Goal: Check status: Check status

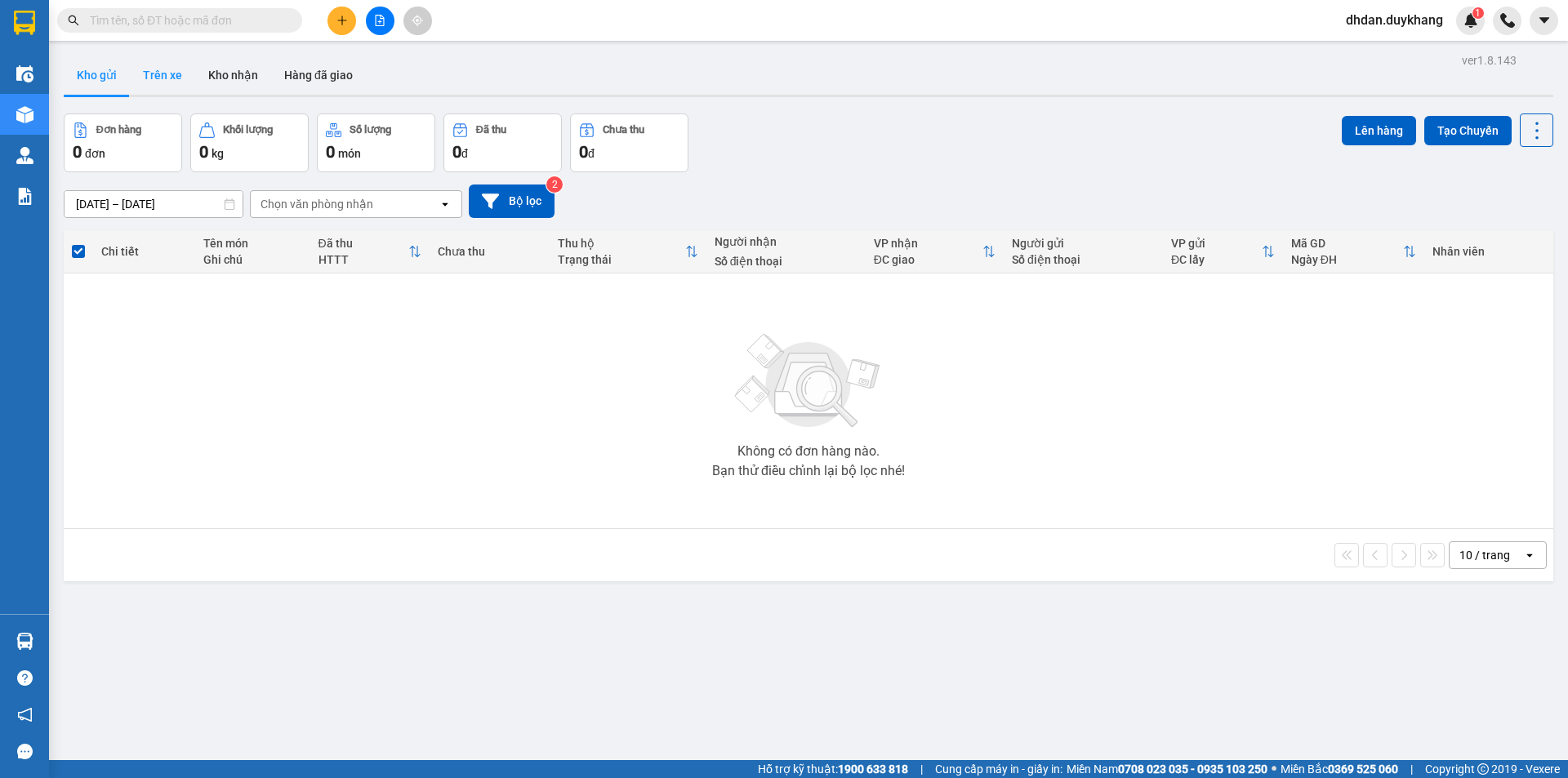
click at [160, 75] on button "Trên xe" at bounding box center [162, 75] width 65 height 39
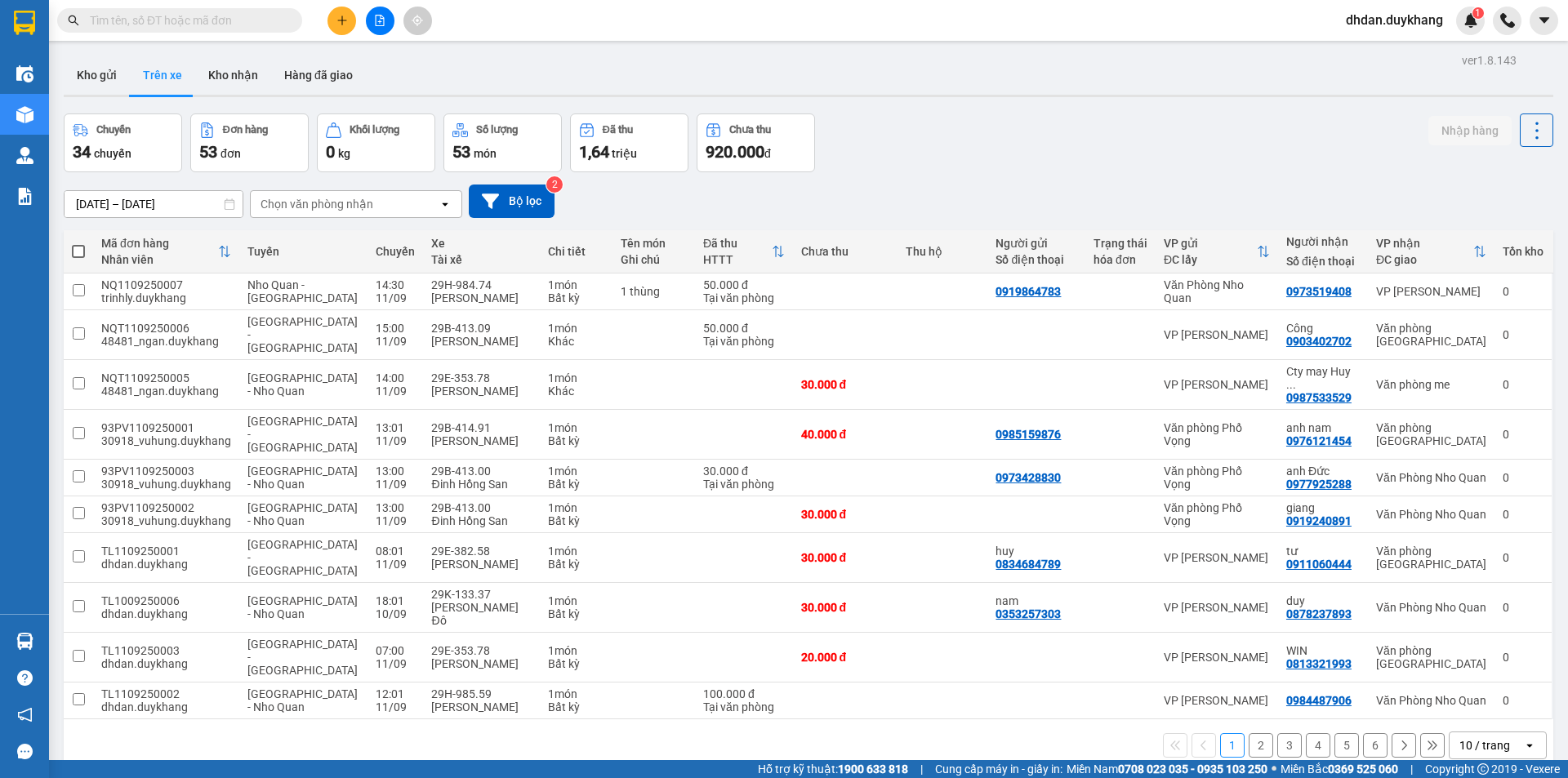
click at [397, 201] on div "Chọn văn phòng nhận" at bounding box center [345, 203] width 188 height 26
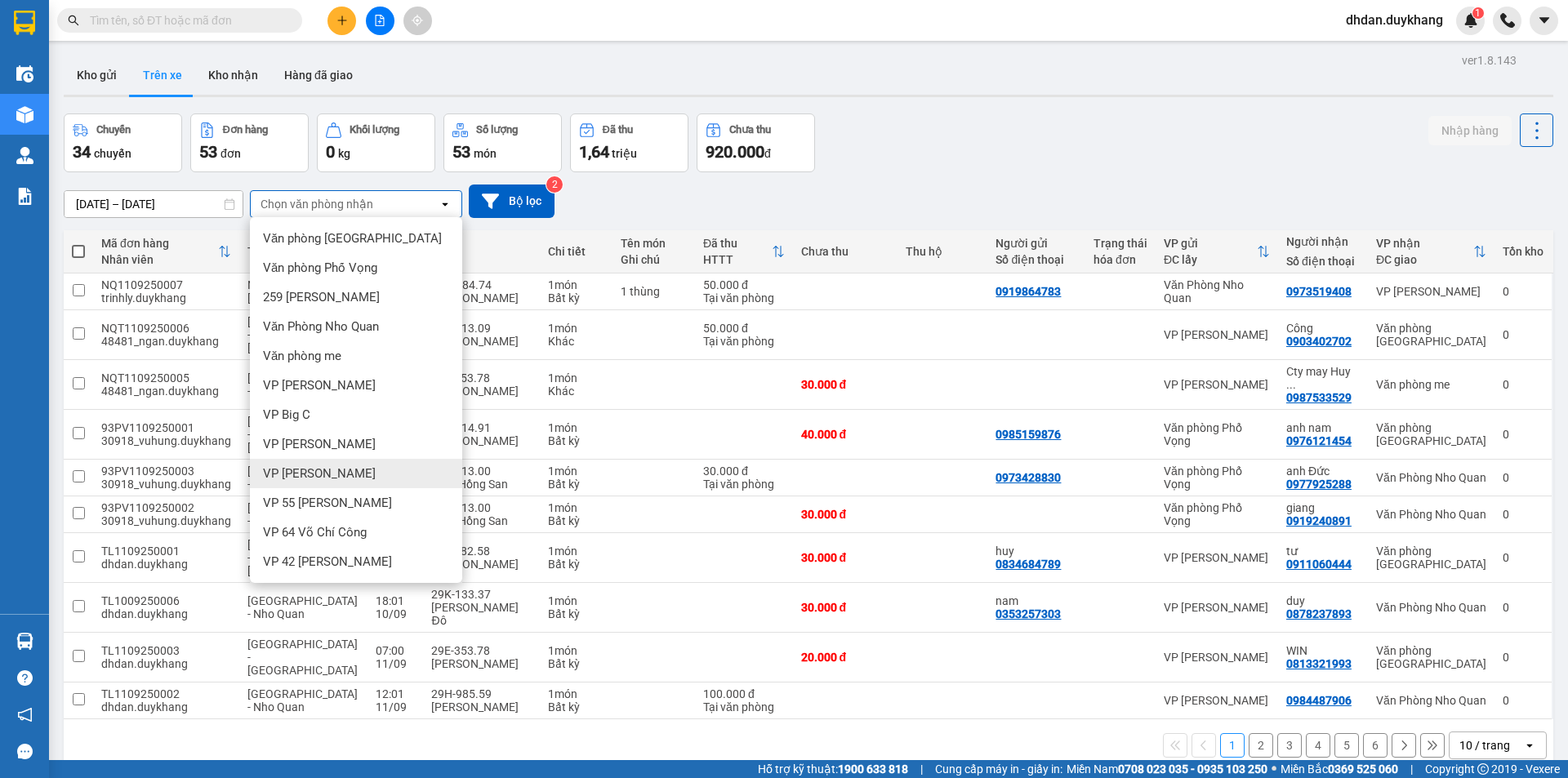
click at [351, 448] on div "VP [PERSON_NAME]" at bounding box center [356, 444] width 212 height 29
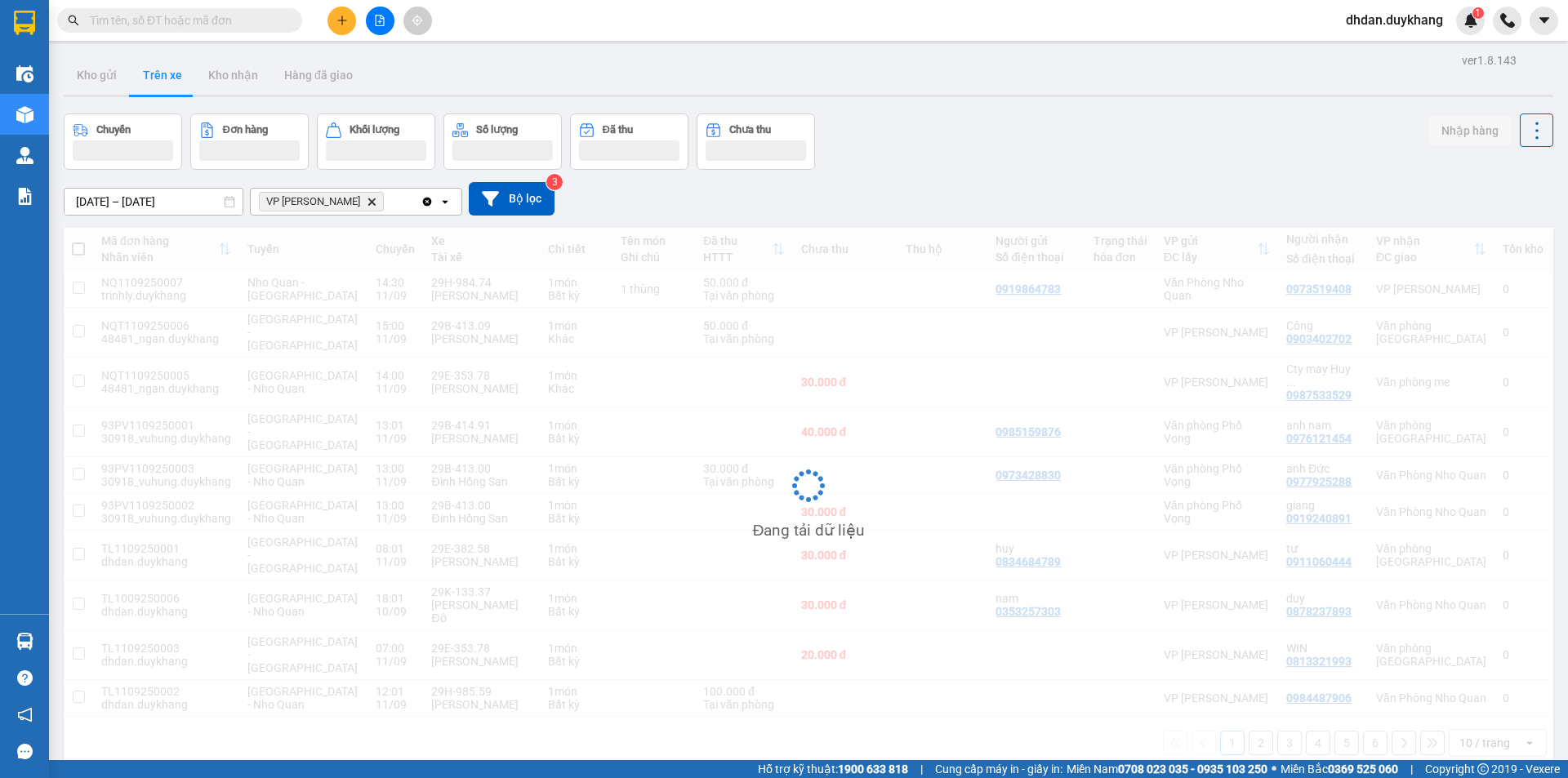
drag, startPoint x: 976, startPoint y: 146, endPoint x: 857, endPoint y: 191, distance: 127.2
click at [976, 147] on div "Chuyến Đơn hàng Khối lượng Số lượng Đã thu Chưa thu Nhập hàng" at bounding box center [808, 141] width 1490 height 56
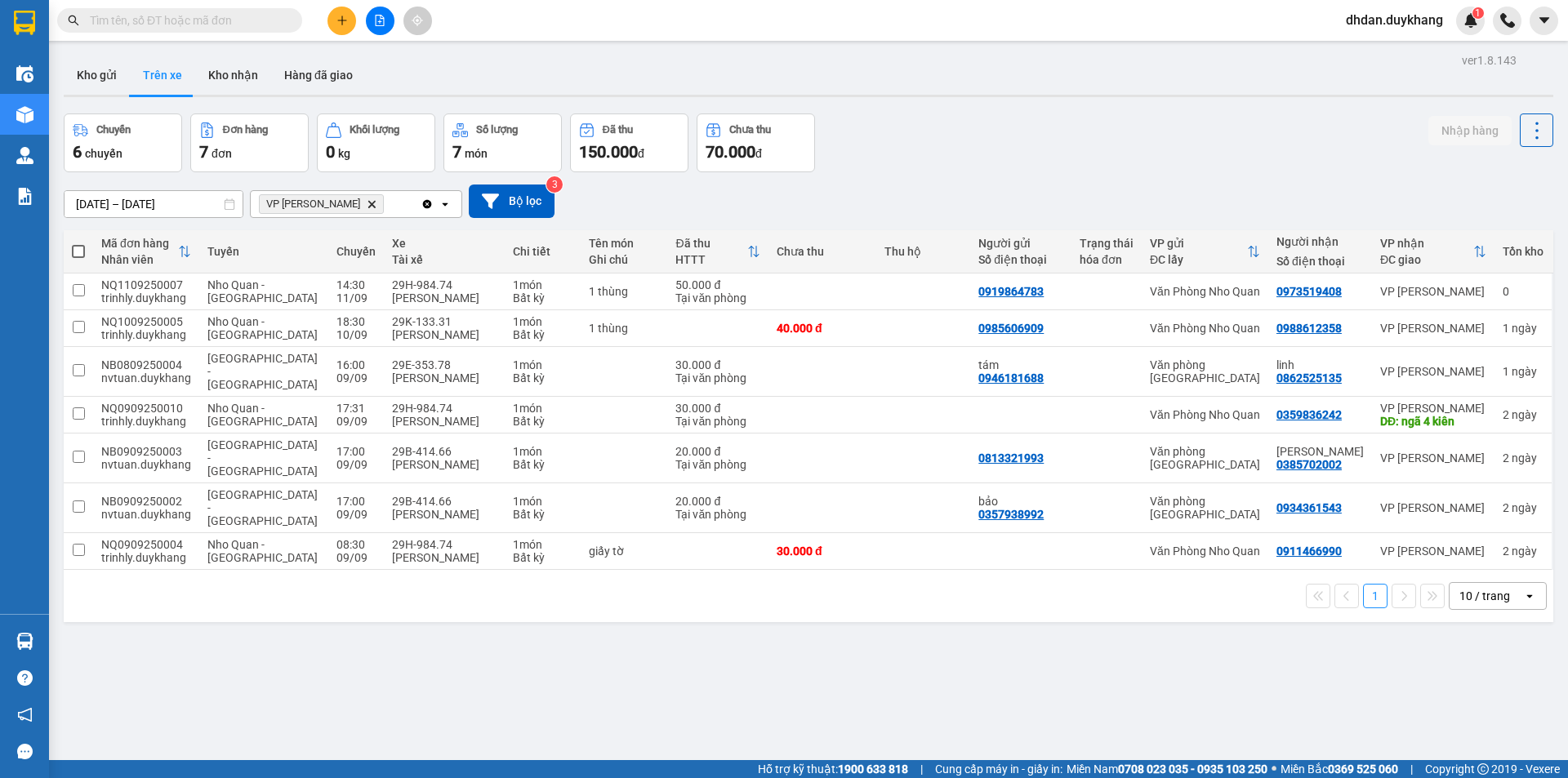
click at [1466, 588] on div "10 / trang" at bounding box center [1485, 596] width 50 height 16
click at [1478, 703] on span "80 / trang" at bounding box center [1476, 708] width 52 height 16
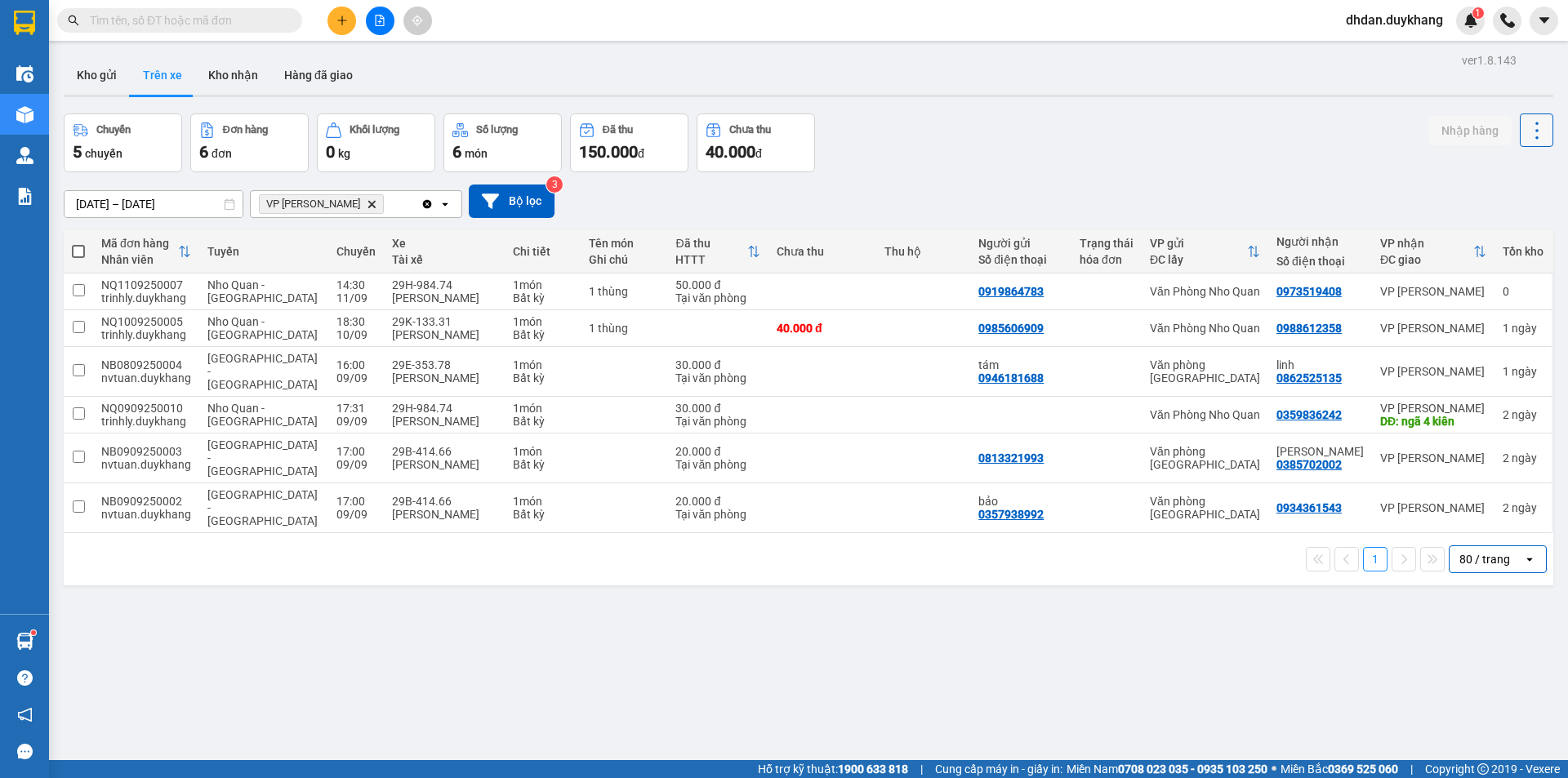
click at [1525, 132] on icon at bounding box center [1537, 131] width 23 height 23
click at [1490, 177] on span "Làm mới" at bounding box center [1501, 174] width 45 height 16
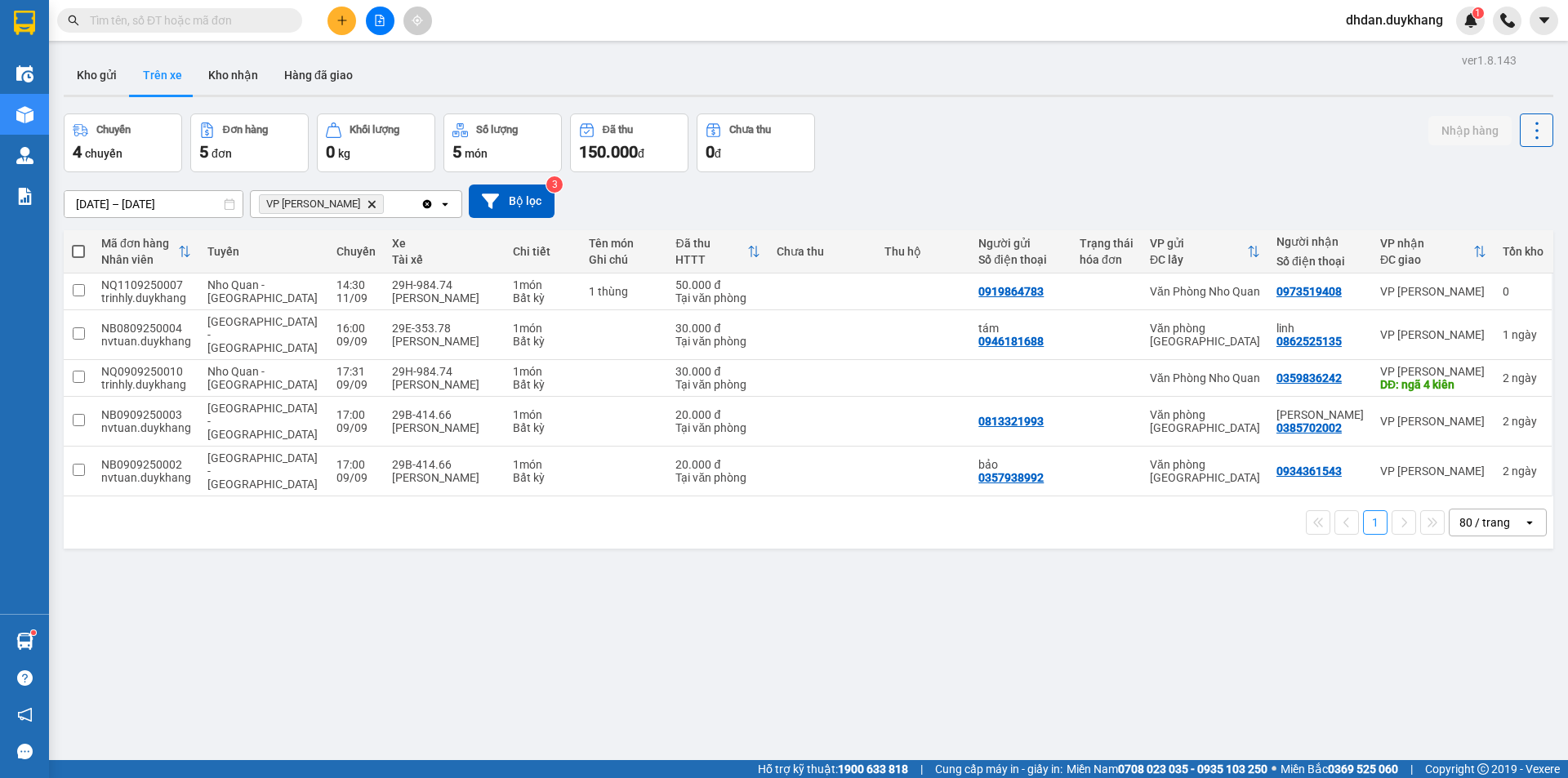
click at [1525, 135] on icon at bounding box center [1537, 131] width 23 height 23
click at [1478, 179] on div "Làm mới" at bounding box center [1494, 174] width 96 height 16
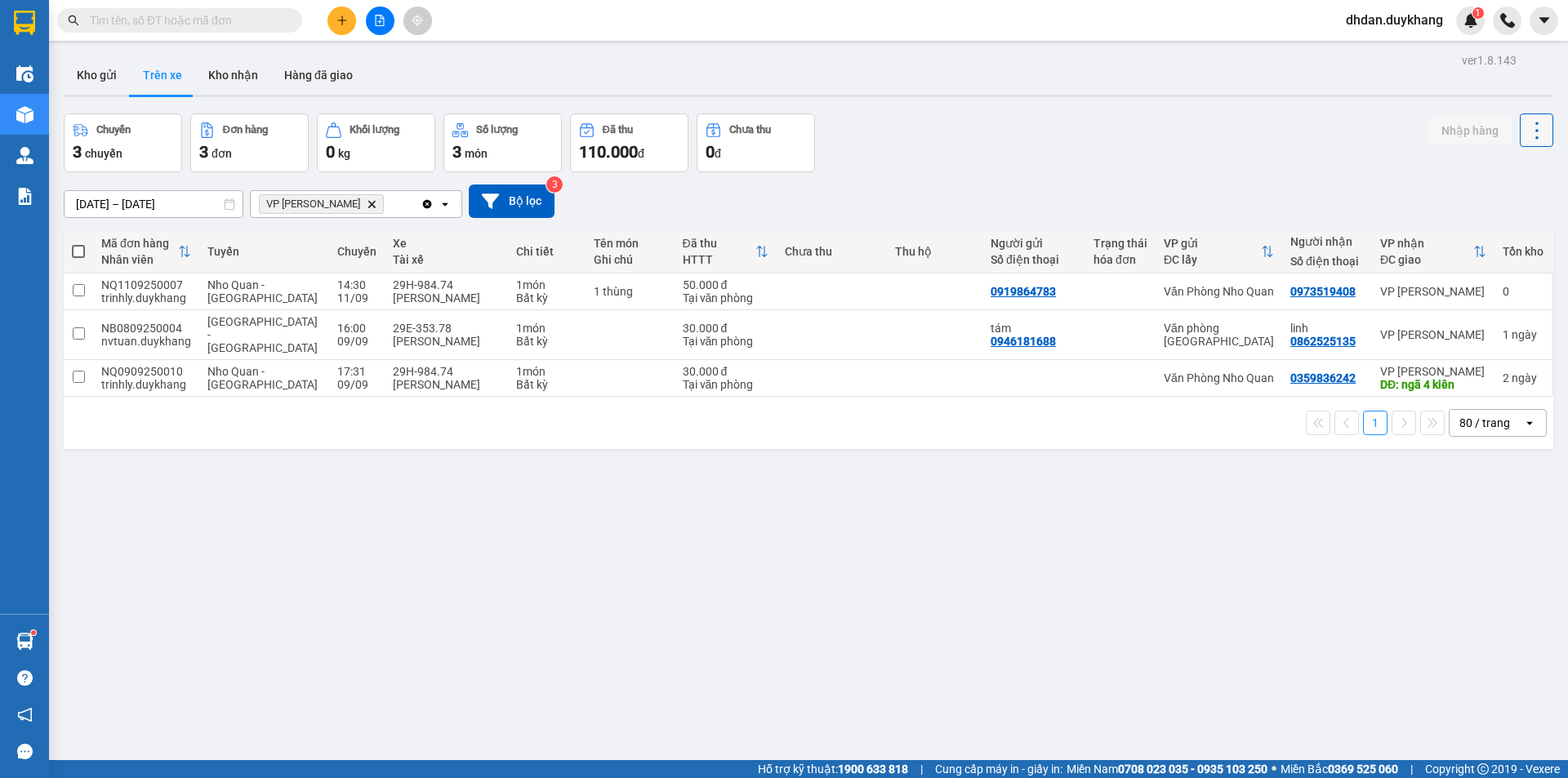
click at [1520, 138] on button at bounding box center [1536, 130] width 34 height 34
click at [1462, 184] on li "Làm mới" at bounding box center [1494, 174] width 122 height 29
click at [1530, 129] on icon at bounding box center [1537, 131] width 23 height 23
click at [1488, 171] on span "Làm mới" at bounding box center [1501, 174] width 45 height 16
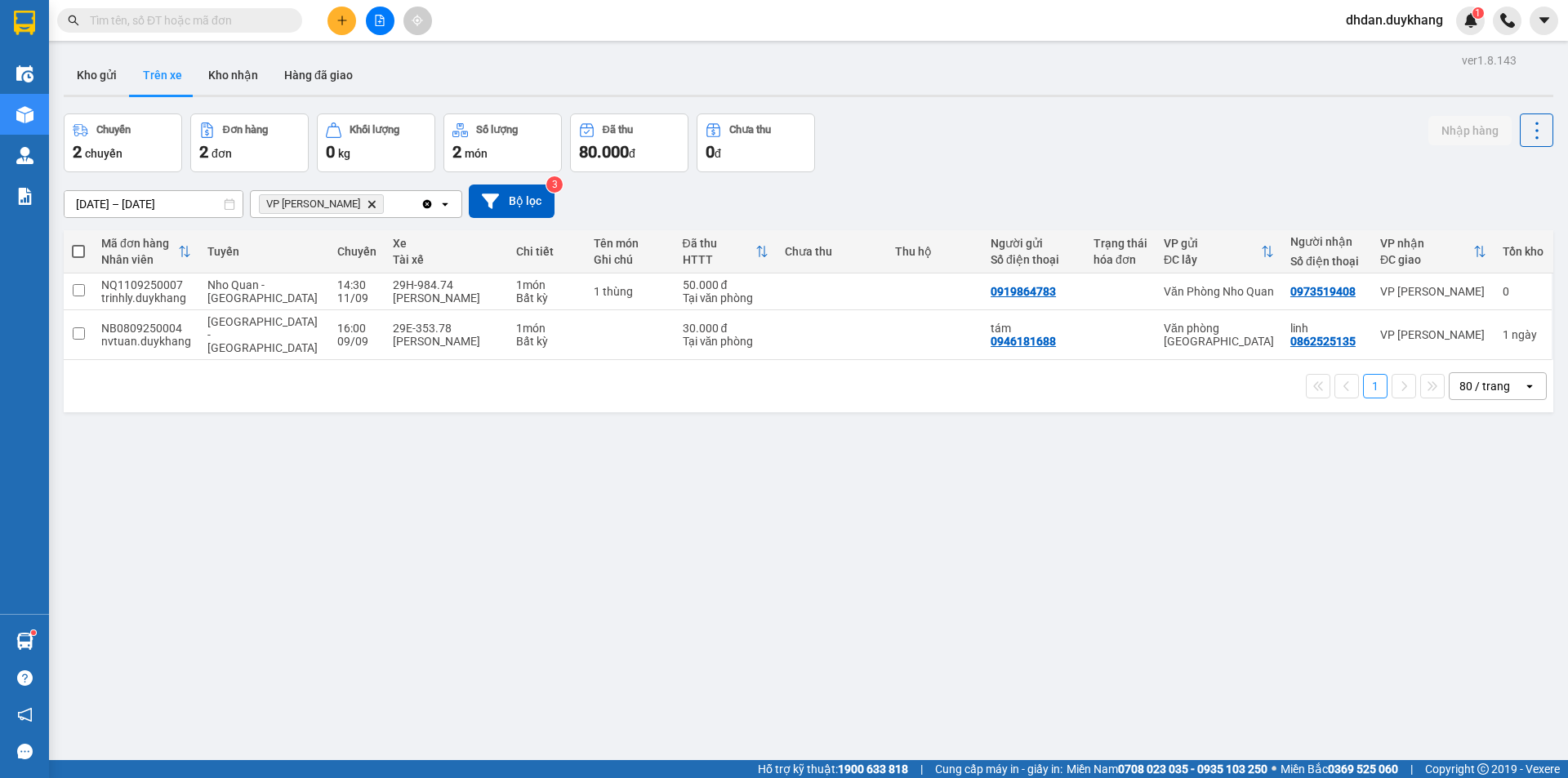
click at [102, 202] on input "[DATE] – [DATE]" at bounding box center [154, 203] width 178 height 26
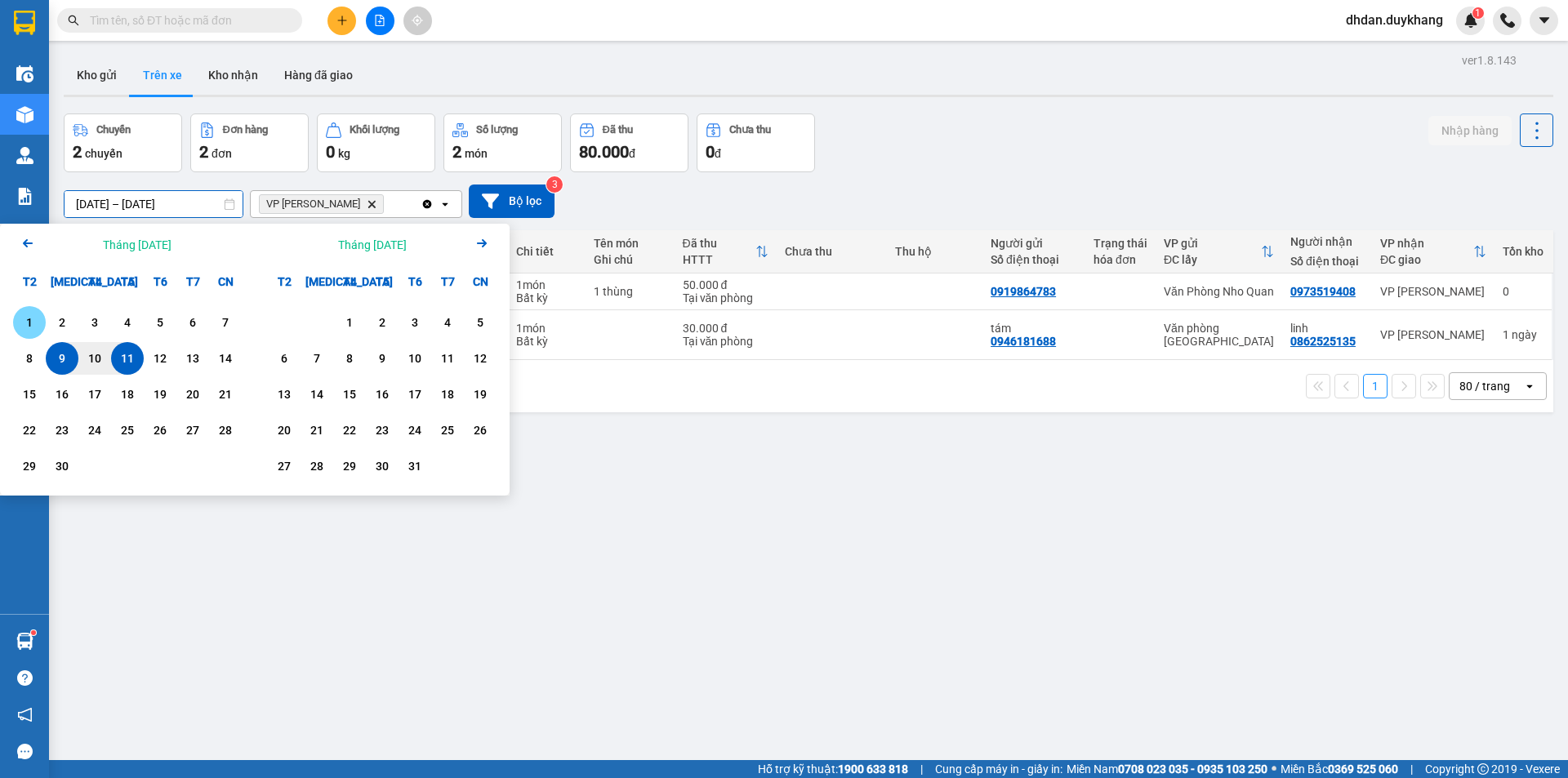
click at [35, 327] on div "1" at bounding box center [30, 323] width 23 height 19
click at [131, 356] on div "11" at bounding box center [128, 358] width 23 height 19
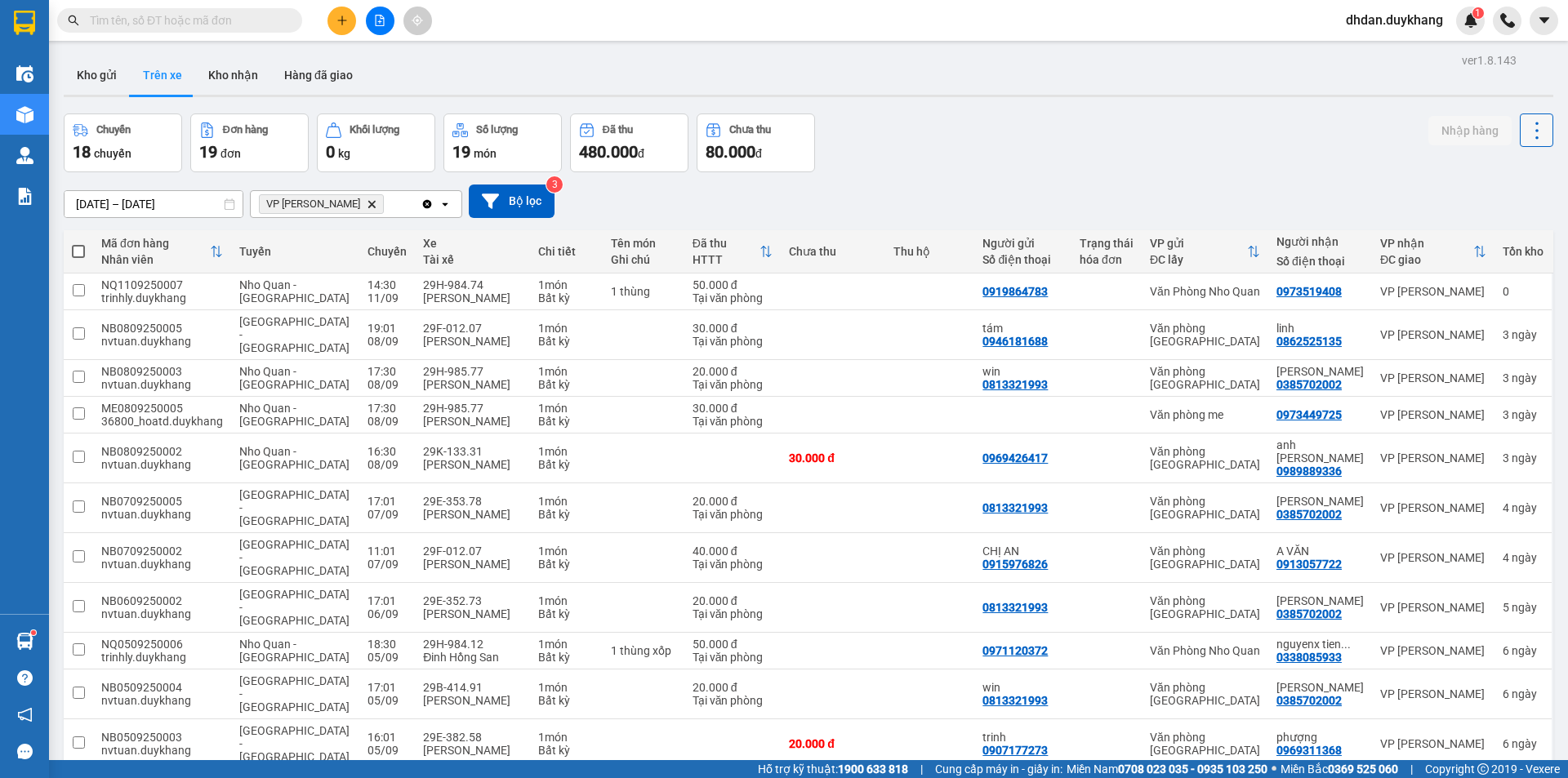
click at [1526, 128] on icon at bounding box center [1537, 131] width 23 height 23
click at [1476, 175] on div "Làm mới" at bounding box center [1494, 174] width 96 height 16
click at [1525, 127] on icon at bounding box center [1537, 131] width 23 height 23
click at [1483, 170] on span "Làm mới" at bounding box center [1501, 174] width 45 height 16
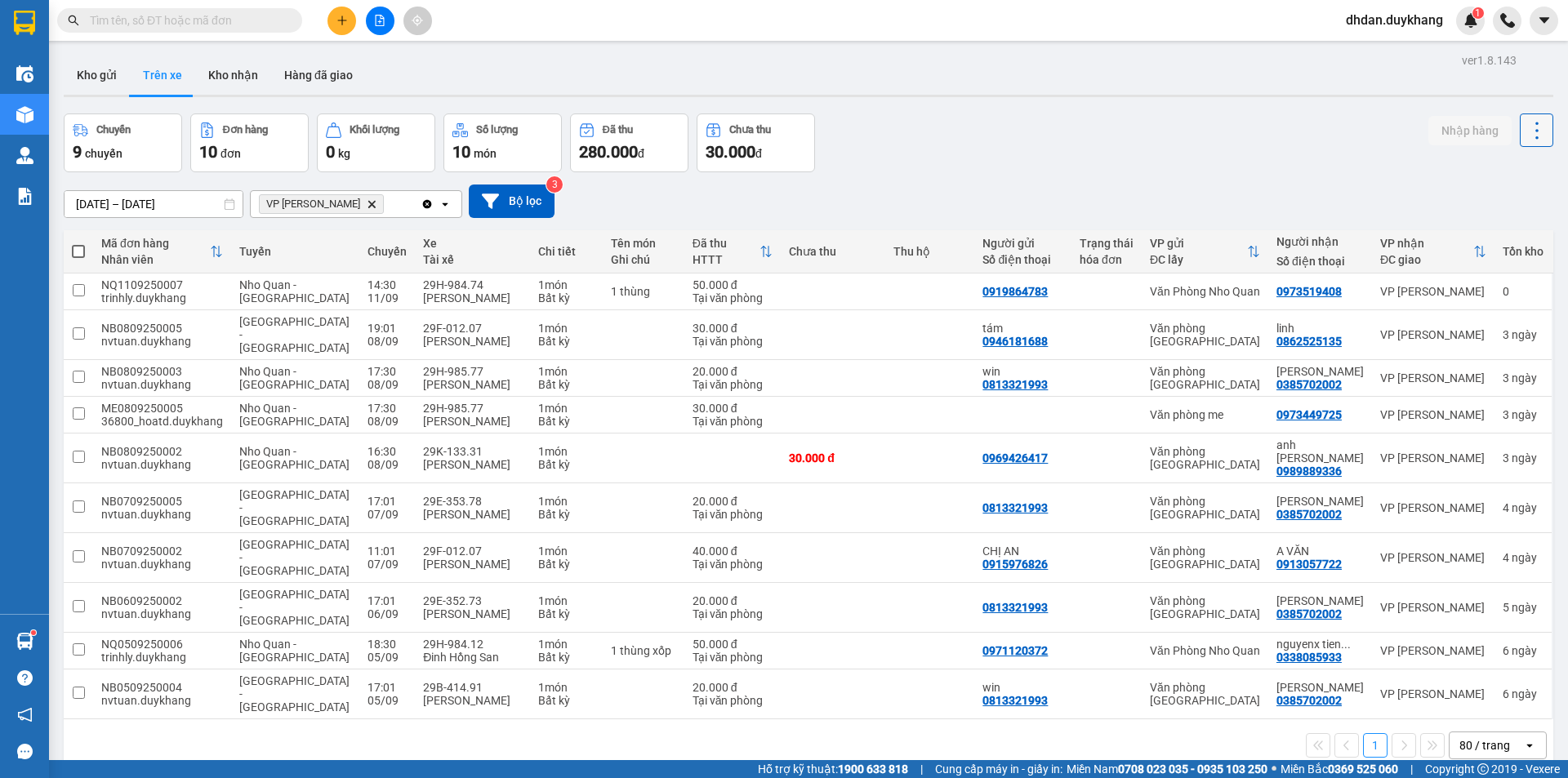
click at [1539, 125] on button at bounding box center [1536, 130] width 34 height 34
click at [1494, 171] on span "Làm mới" at bounding box center [1501, 174] width 45 height 16
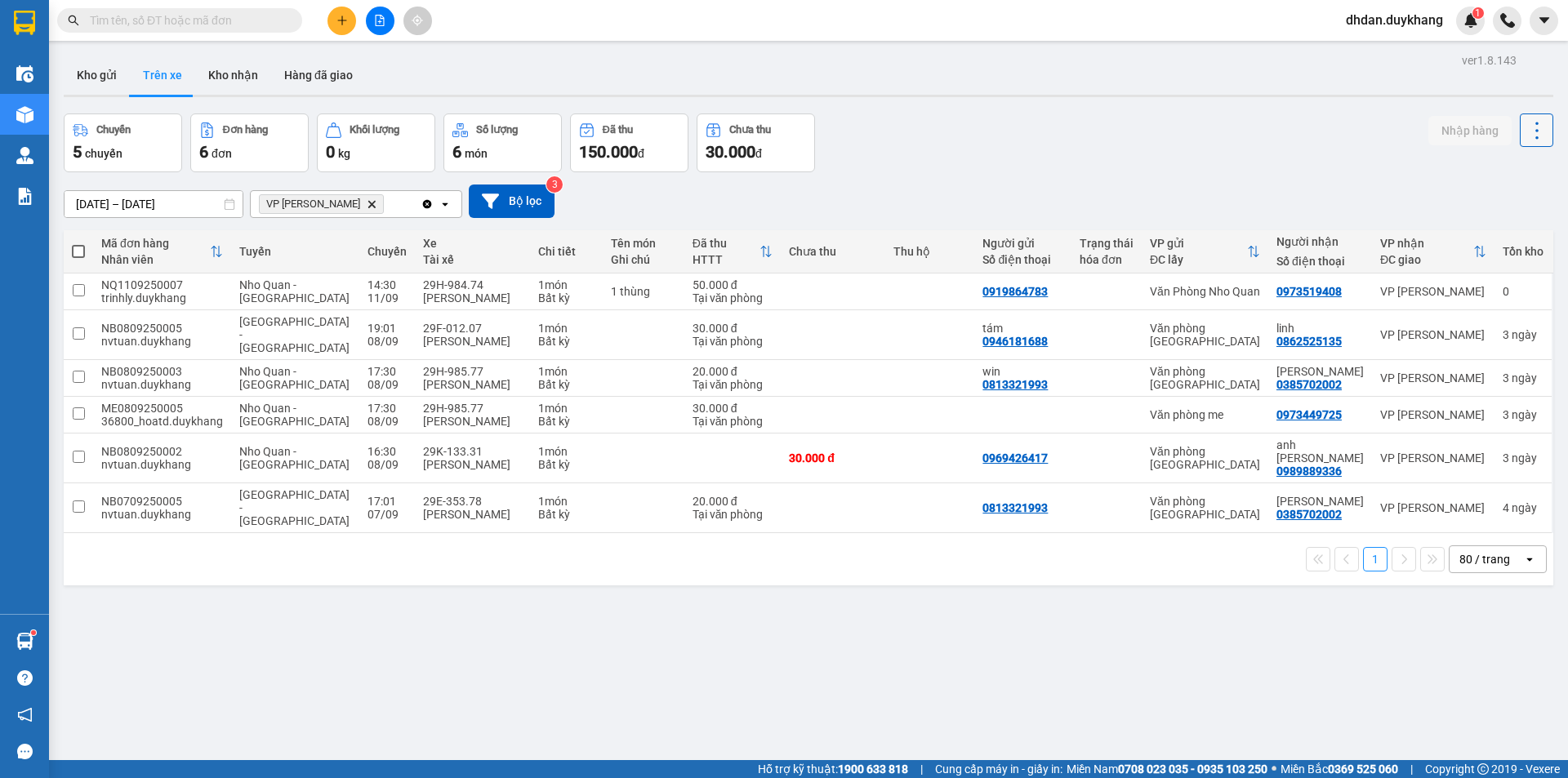
click at [1525, 133] on icon at bounding box center [1537, 131] width 23 height 23
click at [1483, 171] on span "Làm mới" at bounding box center [1501, 174] width 45 height 16
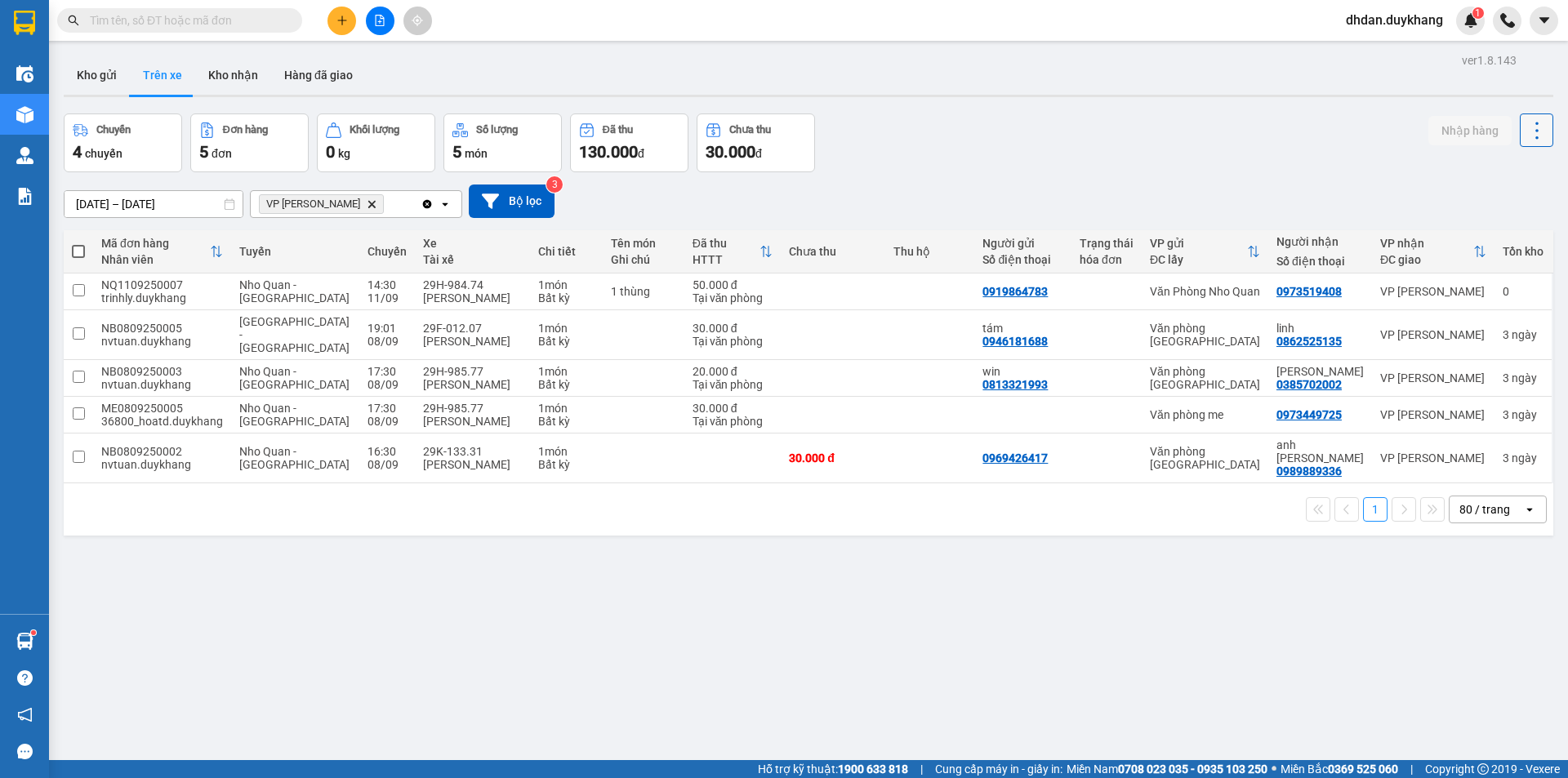
click at [1535, 131] on icon at bounding box center [1536, 131] width 3 height 17
click at [1489, 180] on span "Làm mới" at bounding box center [1501, 174] width 45 height 16
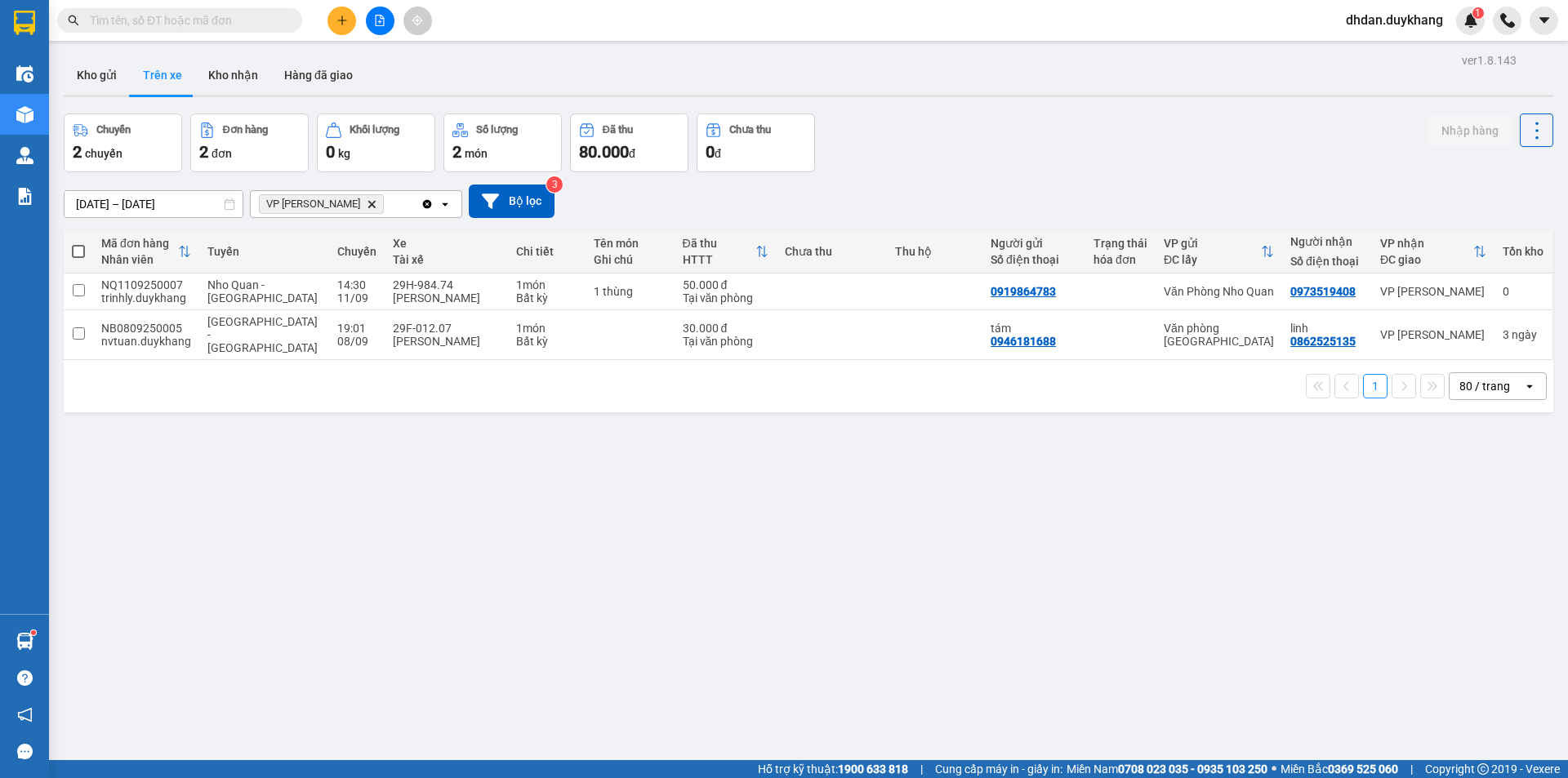
drag, startPoint x: 1520, startPoint y: 122, endPoint x: 1503, endPoint y: 139, distance: 24.0
click at [1525, 122] on icon at bounding box center [1537, 131] width 23 height 23
click at [1498, 171] on span "Làm mới" at bounding box center [1501, 174] width 45 height 16
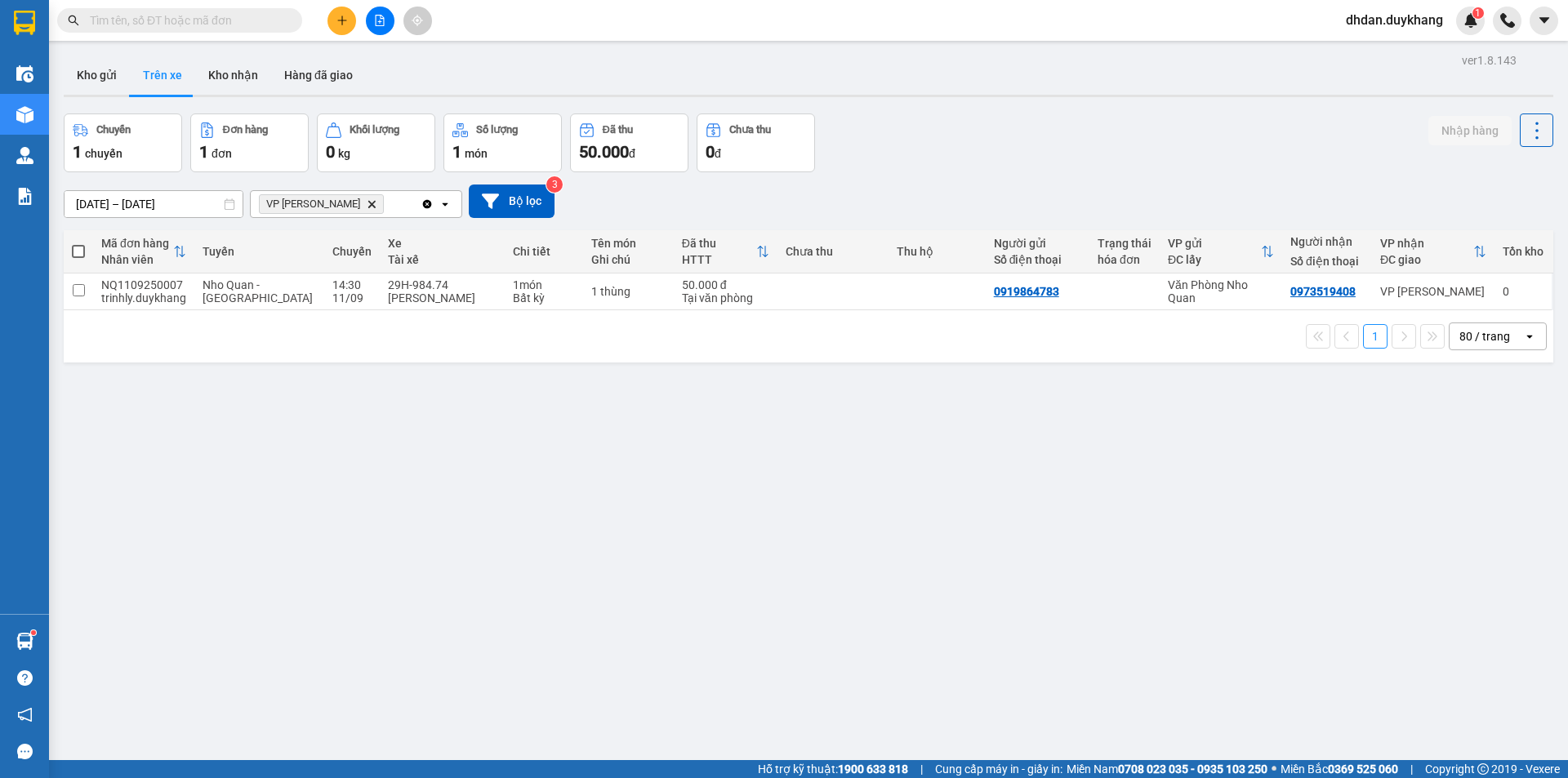
click at [107, 205] on input "[DATE] – [DATE]" at bounding box center [154, 203] width 178 height 26
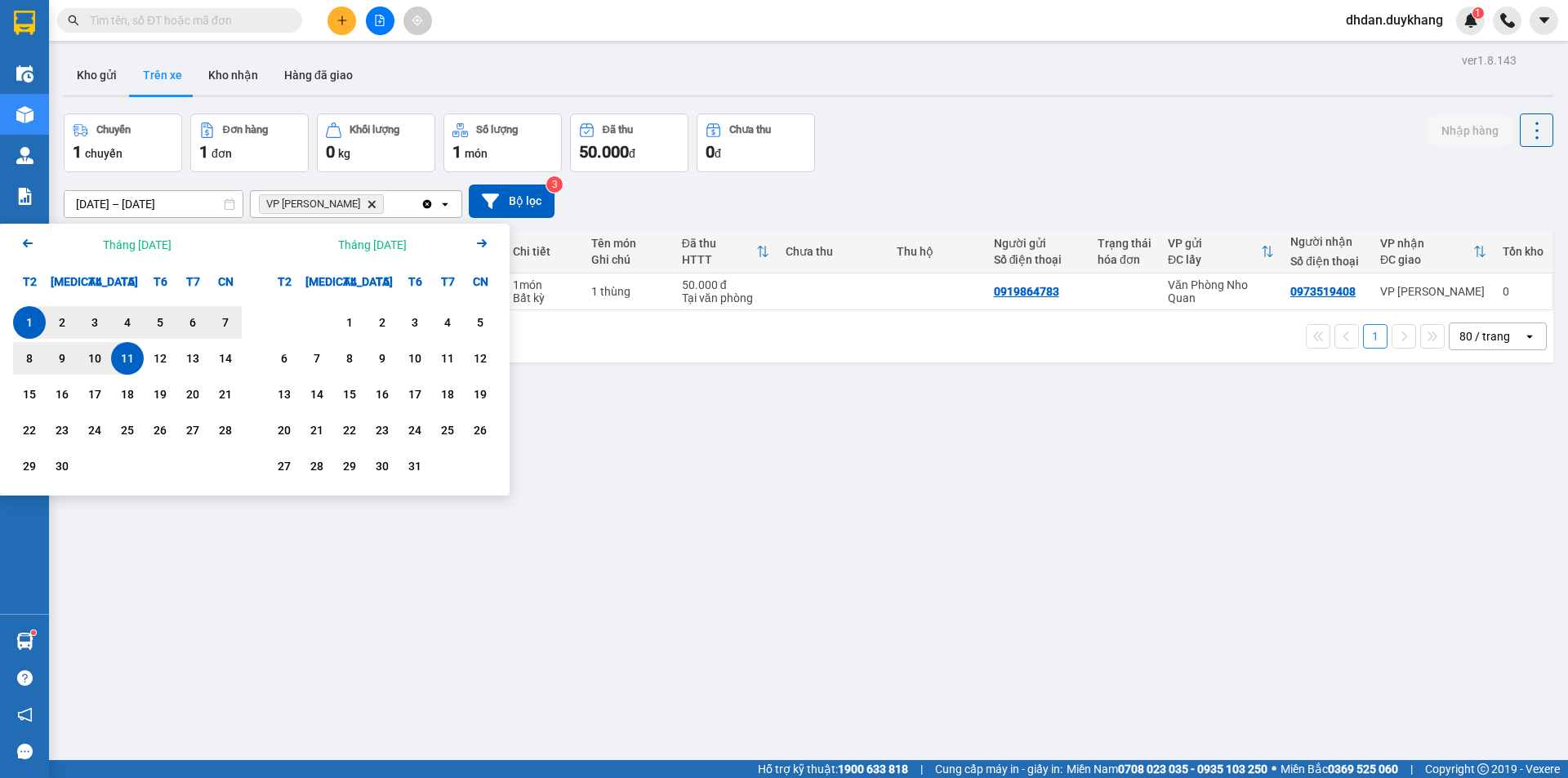
click at [28, 241] on icon "Arrow Left" at bounding box center [28, 243] width 19 height 19
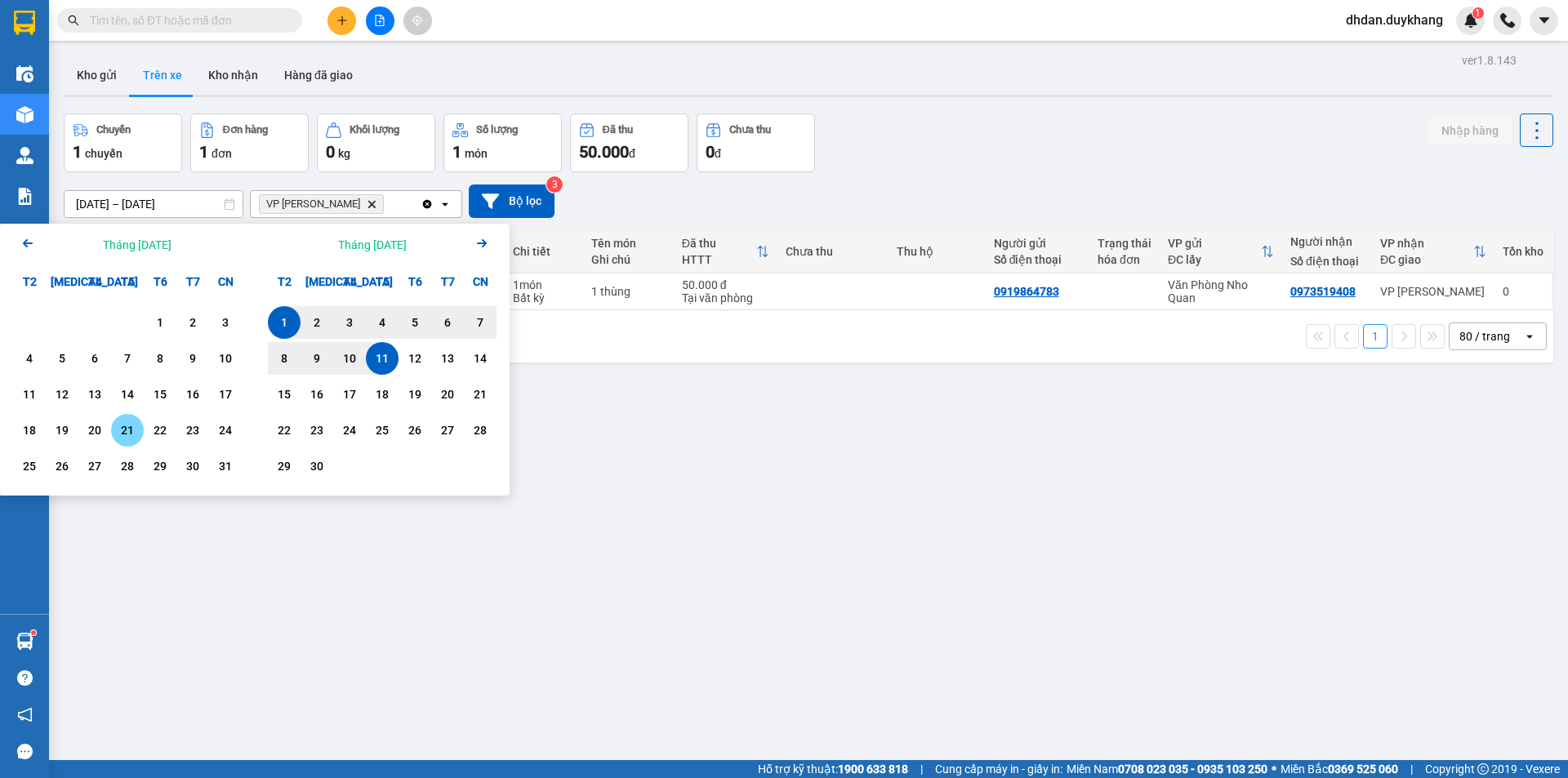
click at [133, 432] on div "21" at bounding box center [128, 430] width 23 height 19
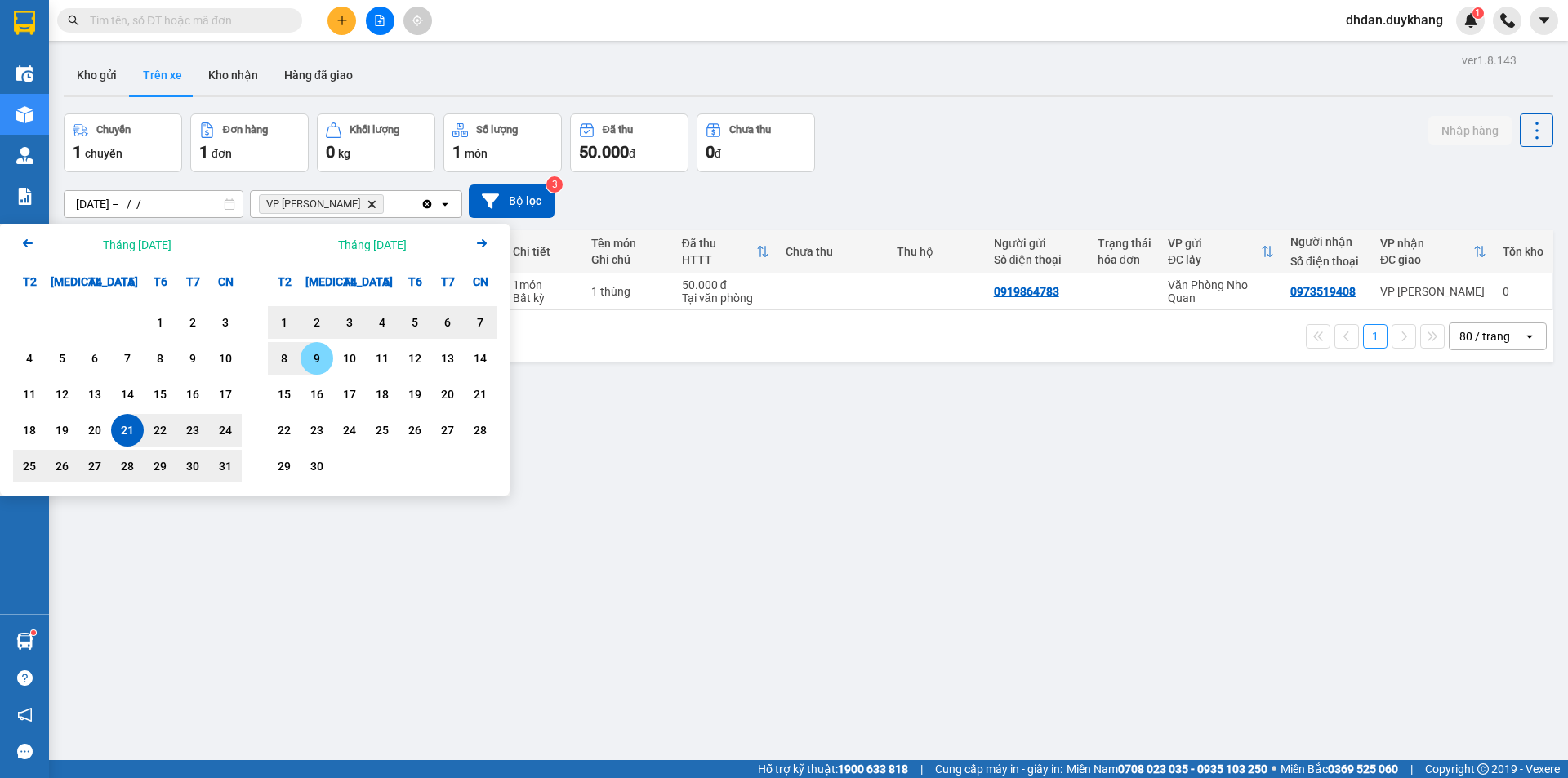
click at [320, 358] on div "9" at bounding box center [317, 358] width 23 height 19
type input "[DATE] – [DATE]"
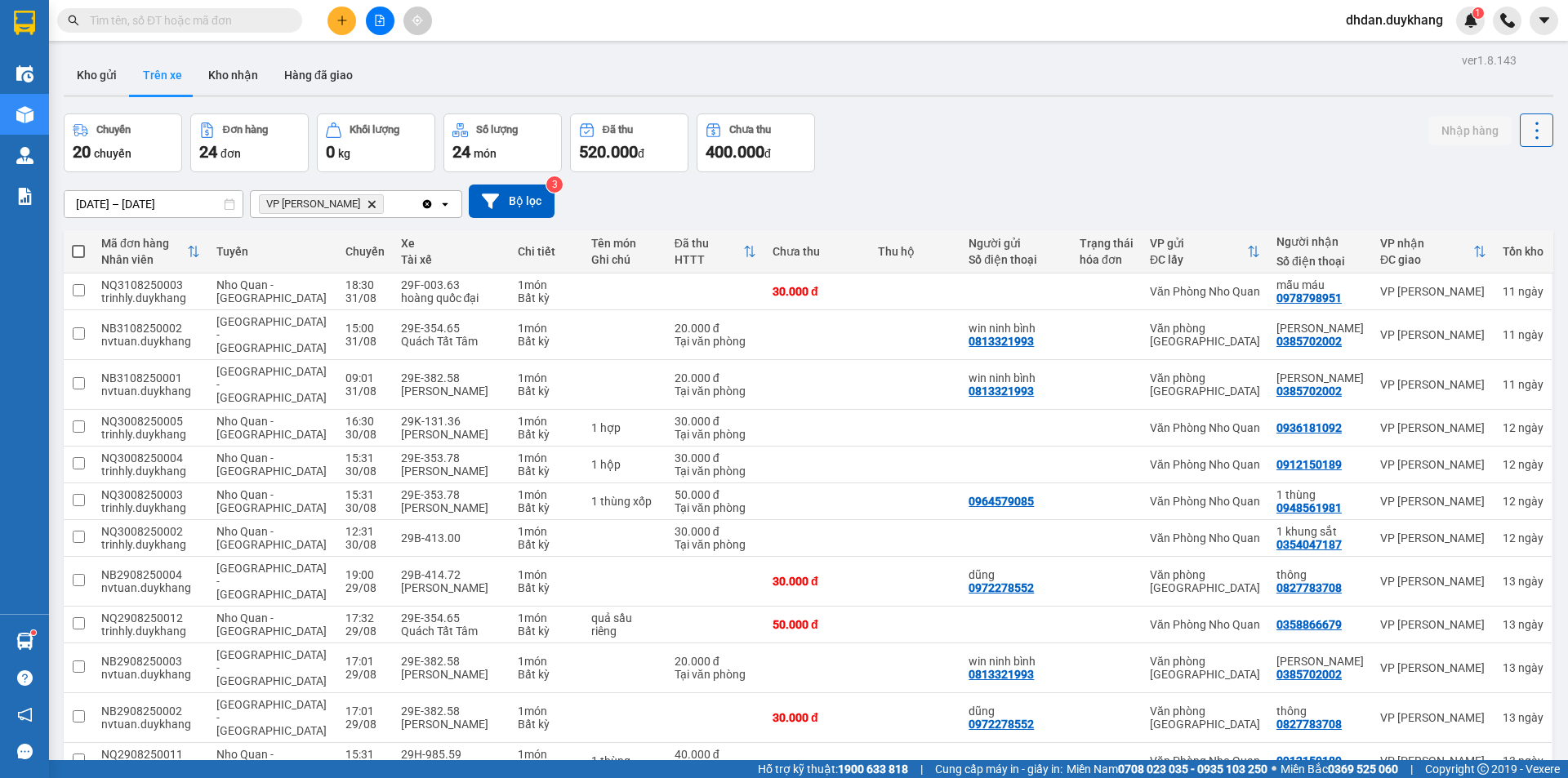
click at [1530, 135] on icon at bounding box center [1537, 131] width 23 height 23
click at [1489, 171] on span "Làm mới" at bounding box center [1501, 174] width 45 height 16
drag, startPoint x: 1518, startPoint y: 132, endPoint x: 1519, endPoint y: 144, distance: 12.0
click at [1525, 132] on icon at bounding box center [1537, 131] width 23 height 23
click at [1481, 176] on span "Làm mới" at bounding box center [1501, 174] width 45 height 16
